Goal: Find specific page/section: Find specific page/section

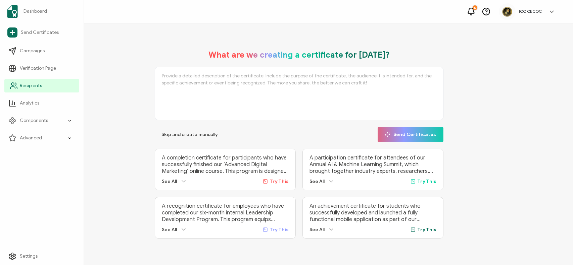
click at [30, 90] on link "Recipients" at bounding box center [41, 85] width 75 height 13
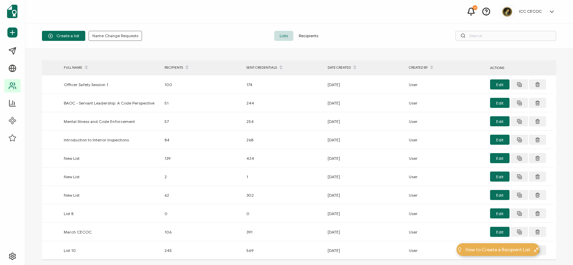
click at [315, 38] on span "Recipients" at bounding box center [308, 36] width 30 height 10
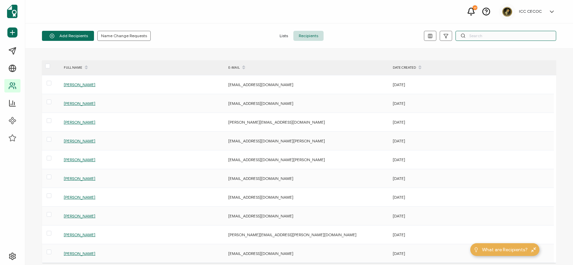
click at [496, 37] on input "text" at bounding box center [505, 36] width 101 height 10
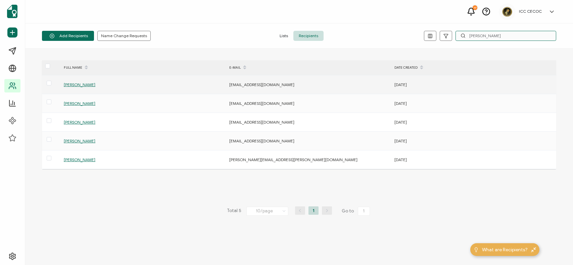
type input "[PERSON_NAME]"
click at [77, 85] on span "[PERSON_NAME]" at bounding box center [80, 84] width 32 height 5
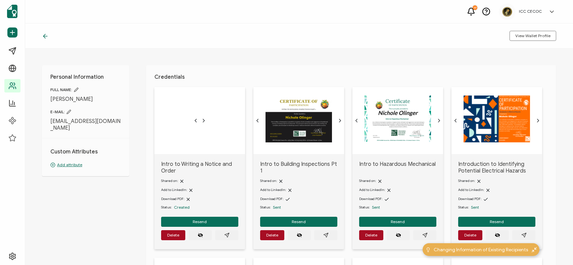
click at [199, 121] on div at bounding box center [199, 120] width 91 height 67
click at [195, 121] on icon "chevron back outline" at bounding box center [196, 120] width 2 height 3
click at [219, 151] on div at bounding box center [199, 120] width 91 height 67
click at [245, 148] on div at bounding box center [199, 120] width 91 height 67
click at [200, 119] on img at bounding box center [200, 119] width 0 height 0
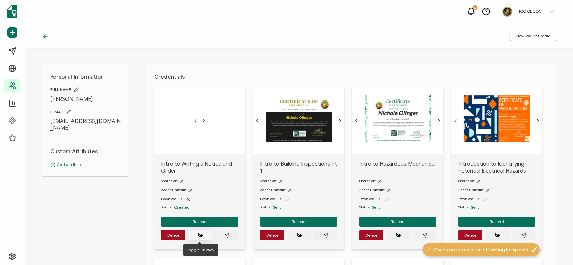
click at [200, 234] on icon "eye off" at bounding box center [200, 235] width 5 height 3
click at [199, 234] on icon "eye off" at bounding box center [200, 235] width 5 height 3
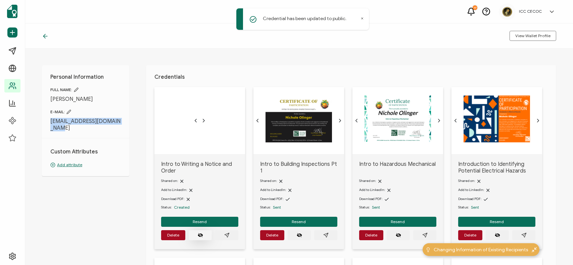
drag, startPoint x: 122, startPoint y: 122, endPoint x: 49, endPoint y: 121, distance: 73.5
click at [49, 121] on div "Personal Information FULL NAME: [PERSON_NAME] E-MAIL: [EMAIL_ADDRESS][DOMAIN_NA…" at bounding box center [85, 120] width 87 height 111
copy span "[EMAIL_ADDRESS][DOMAIN_NAME]"
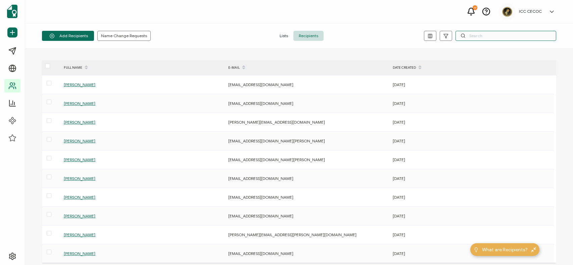
click at [482, 34] on input "text" at bounding box center [505, 36] width 101 height 10
type input "miles"
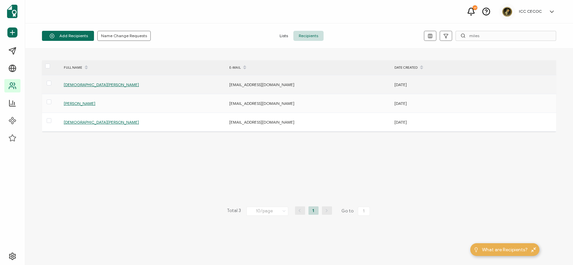
click at [70, 84] on span "[DEMOGRAPHIC_DATA][PERSON_NAME]" at bounding box center [101, 84] width 75 height 5
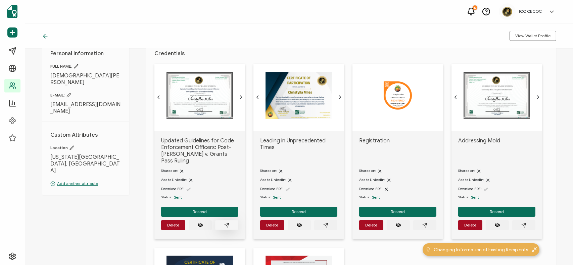
scroll to position [34, 0]
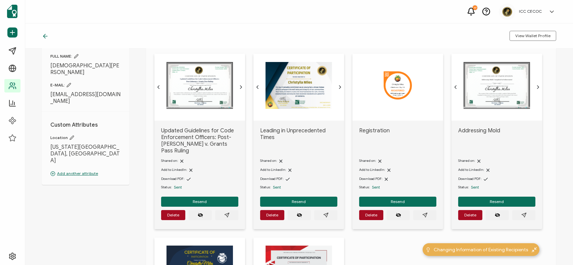
click at [192, 97] on img at bounding box center [199, 85] width 66 height 47
click at [228, 213] on icon "paper plane outline" at bounding box center [226, 215] width 4 height 4
click at [331, 210] on button "button" at bounding box center [325, 215] width 23 height 10
click at [421, 210] on button "button" at bounding box center [424, 215] width 23 height 10
click at [526, 213] on span "button" at bounding box center [523, 215] width 5 height 5
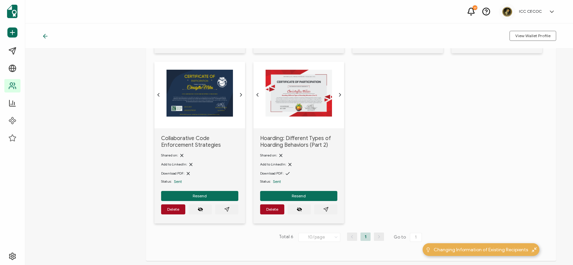
scroll to position [235, 0]
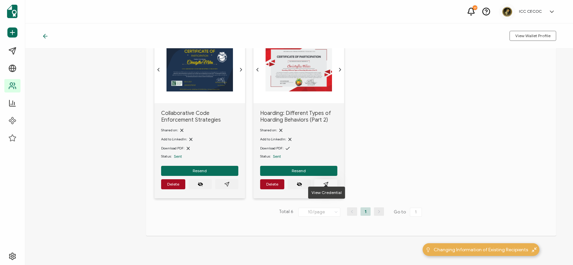
click at [327, 182] on icon "paper plane outline" at bounding box center [325, 184] width 5 height 5
click at [228, 182] on icon "paper plane outline" at bounding box center [226, 184] width 5 height 5
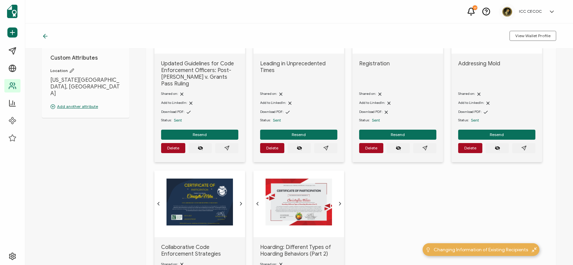
scroll to position [134, 0]
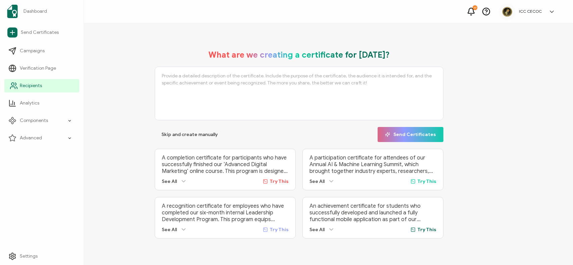
click at [23, 86] on span "Recipients" at bounding box center [31, 86] width 22 height 7
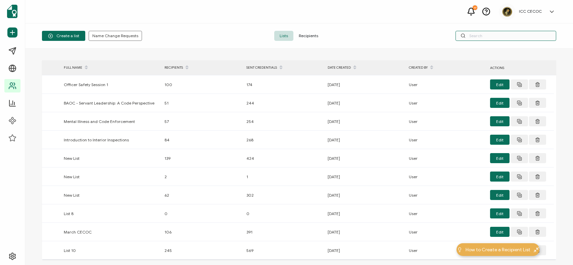
click at [483, 39] on input "text" at bounding box center [505, 36] width 101 height 10
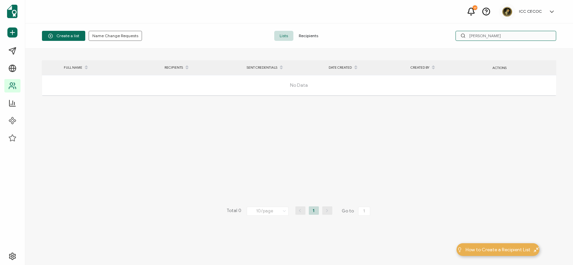
type input "melissa"
drag, startPoint x: 310, startPoint y: 37, endPoint x: 314, endPoint y: 37, distance: 4.0
click at [310, 37] on span "Recipients" at bounding box center [308, 36] width 30 height 10
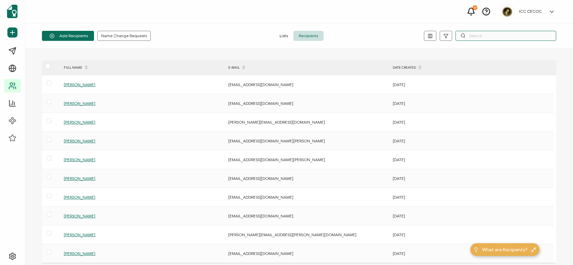
click at [480, 36] on input "text" at bounding box center [505, 36] width 101 height 10
type input "melissa"
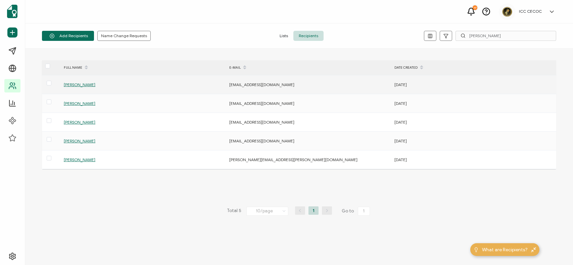
click at [73, 81] on div "Melissa Tin" at bounding box center [142, 85] width 165 height 8
click at [76, 86] on span "Melissa Tin" at bounding box center [80, 84] width 32 height 5
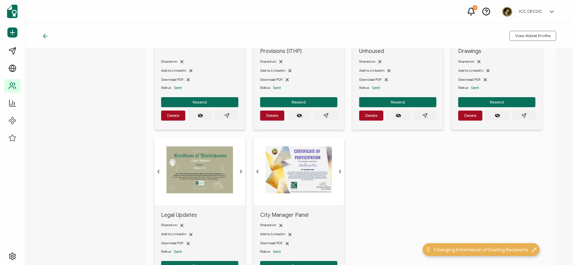
scroll to position [336, 0]
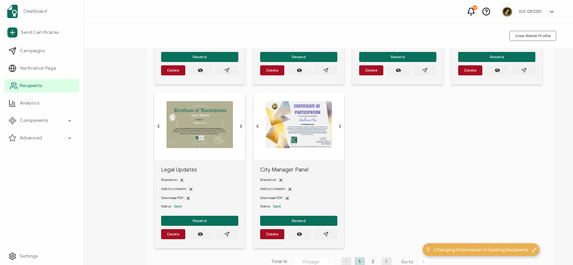
click at [41, 87] on span "Recipients" at bounding box center [31, 86] width 22 height 7
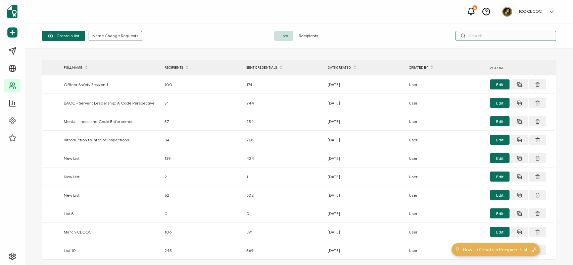
click at [481, 38] on input "text" at bounding box center [505, 36] width 101 height 10
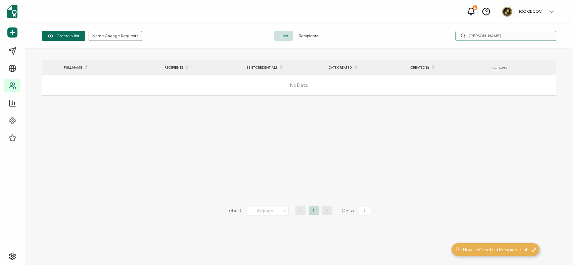
type input "stang"
drag, startPoint x: 498, startPoint y: 35, endPoint x: 455, endPoint y: 33, distance: 42.7
click at [455, 33] on div "stang" at bounding box center [470, 36] width 171 height 10
click at [302, 35] on span "Recipients" at bounding box center [308, 36] width 30 height 10
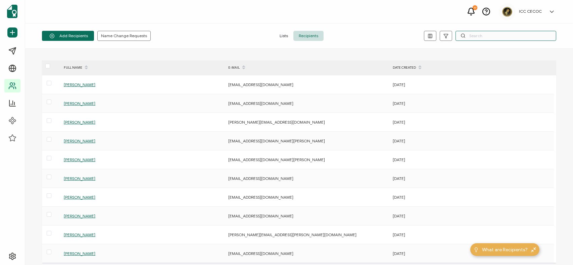
paste input "stang"
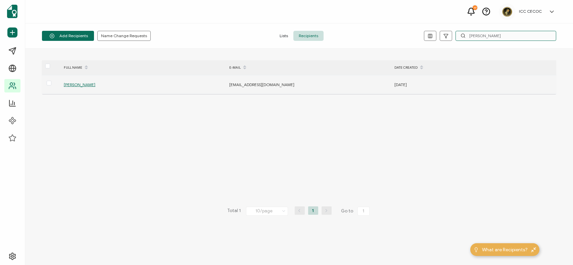
type input "stang"
click at [80, 85] on span "Mark Stangenes" at bounding box center [80, 84] width 32 height 5
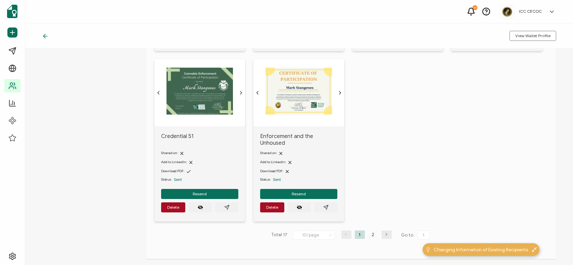
scroll to position [398, 0]
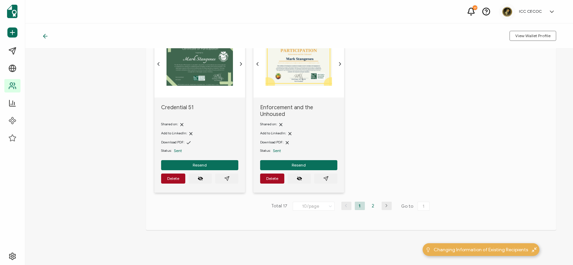
click at [370, 202] on li "2" at bounding box center [373, 206] width 10 height 8
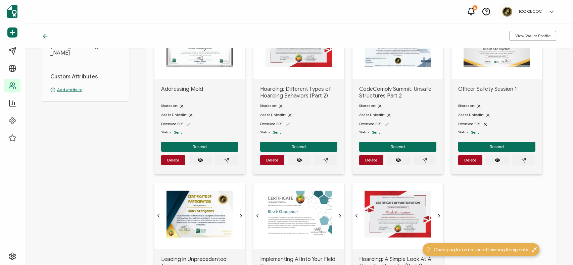
scroll to position [234, 0]
